Goal: Navigation & Orientation: Find specific page/section

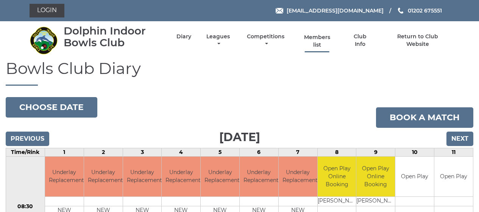
click at [320, 43] on link "Members list" at bounding box center [317, 41] width 35 height 15
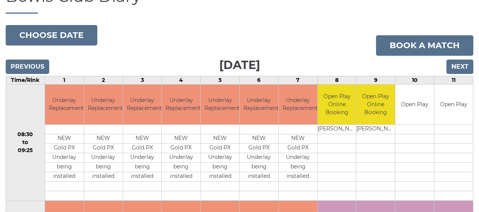
scroll to position [75, 0]
